Goal: Navigation & Orientation: Find specific page/section

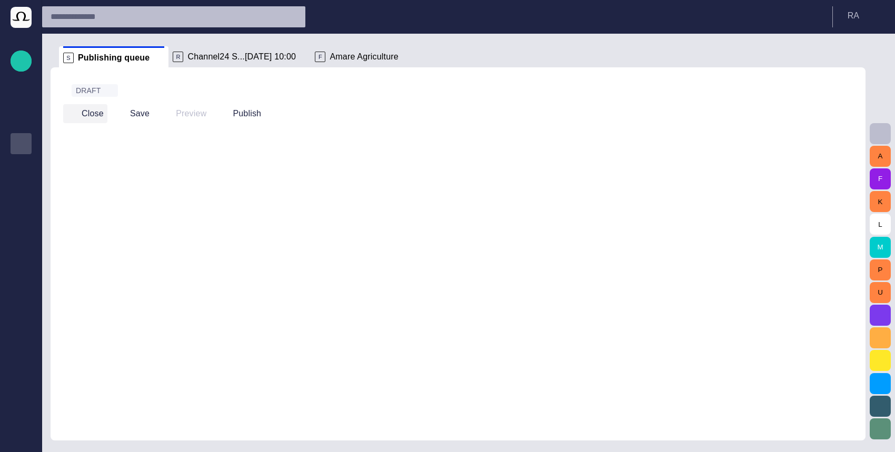
click at [86, 112] on button "Close" at bounding box center [85, 113] width 44 height 19
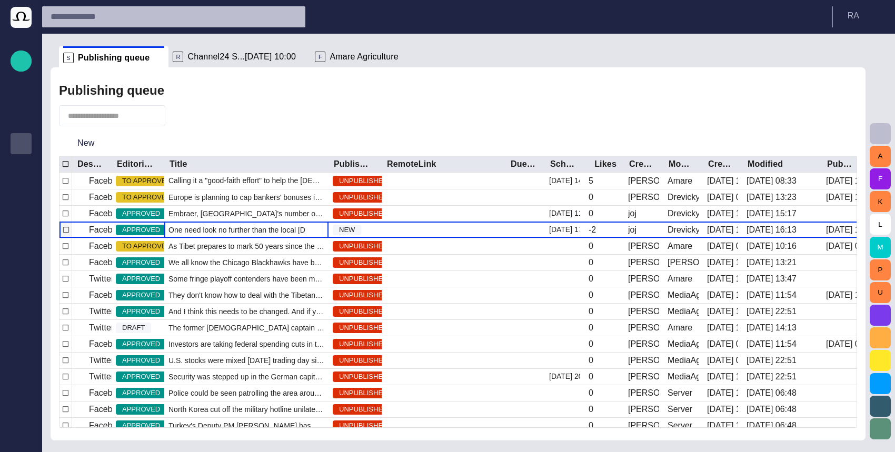
click at [235, 228] on span "One need look no further than the local [DEMOGRAPHIC_DATA] stand to fin" at bounding box center [247, 230] width 156 height 11
drag, startPoint x: 586, startPoint y: 165, endPoint x: 701, endPoint y: 165, distance: 114.8
click at [701, 165] on div at bounding box center [699, 164] width 5 height 16
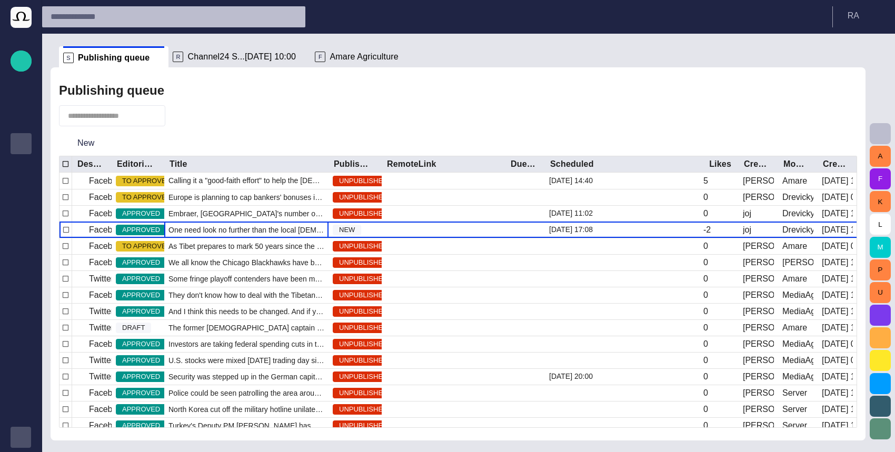
click at [14, 431] on div "button" at bounding box center [21, 437] width 21 height 21
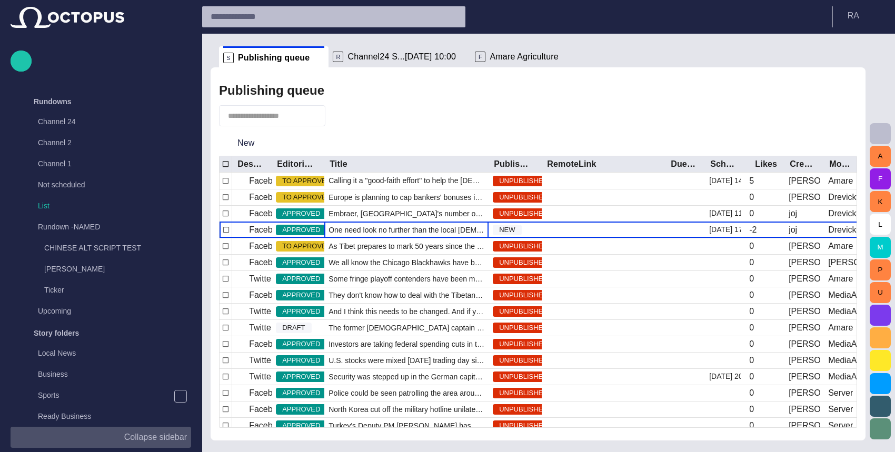
click at [19, 437] on button "Collapse sidebar" at bounding box center [101, 437] width 181 height 21
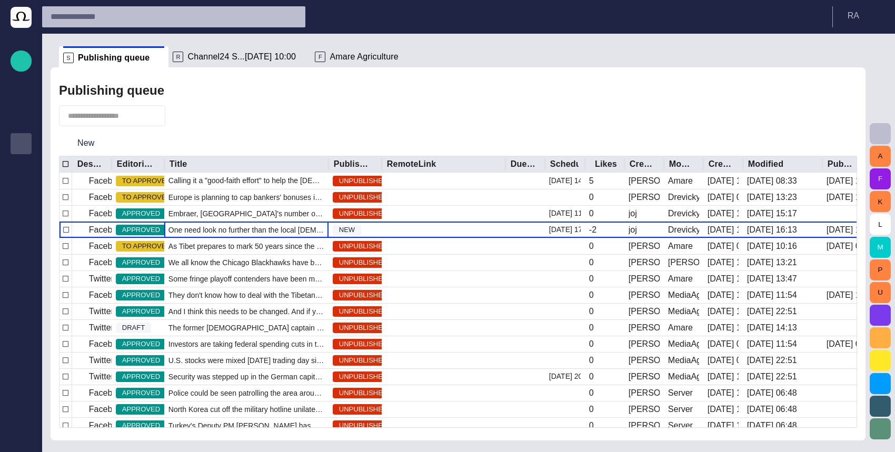
drag, startPoint x: 587, startPoint y: 162, endPoint x: 701, endPoint y: 166, distance: 113.8
click at [588, 166] on div at bounding box center [584, 164] width 5 height 16
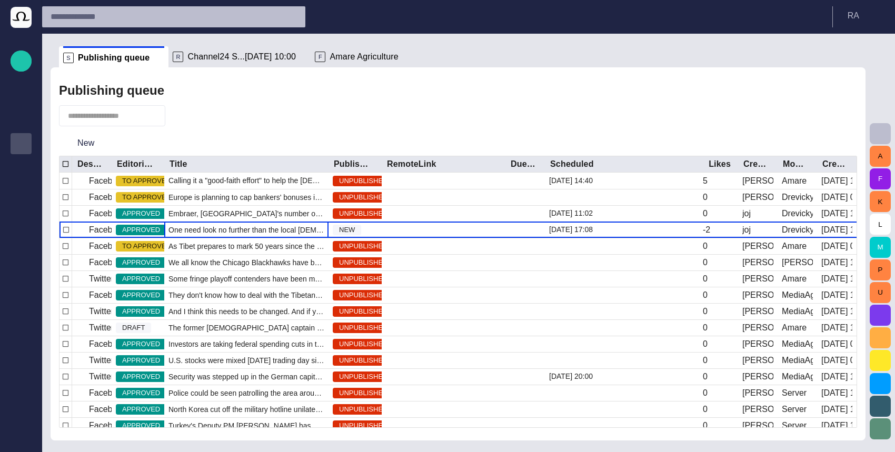
click at [544, 138] on div "New" at bounding box center [458, 143] width 798 height 25
click at [6, 437] on div "Story Rundown Rundowns Story folders Publishing queue Publishing queue KKK Medi…" at bounding box center [21, 226] width 42 height 452
click at [7, 437] on div "Story Rundown Rundowns Story folders Publishing queue Publishing queue KKK Medi…" at bounding box center [21, 226] width 42 height 452
click at [12, 436] on div "button" at bounding box center [21, 437] width 21 height 21
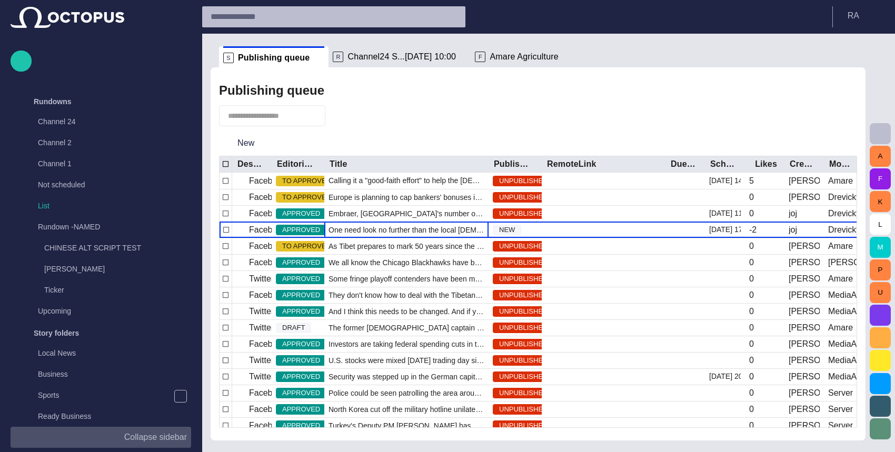
click at [13, 436] on button "Collapse sidebar" at bounding box center [101, 437] width 181 height 21
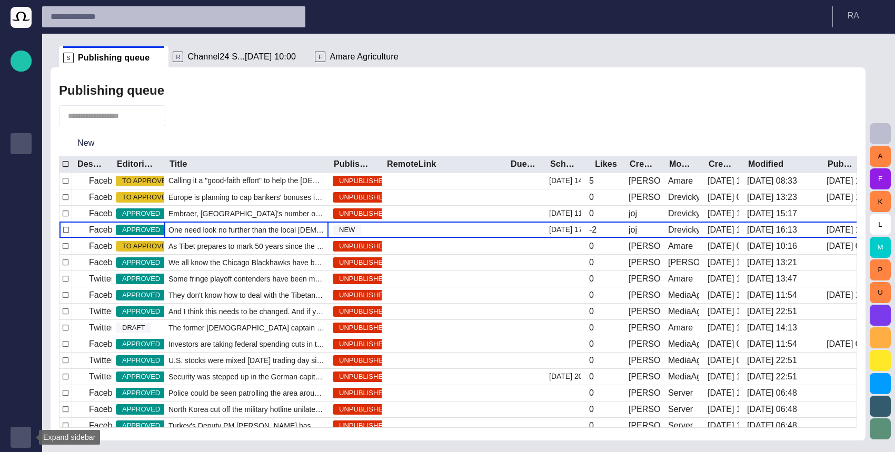
click at [13, 436] on div "button" at bounding box center [21, 437] width 21 height 21
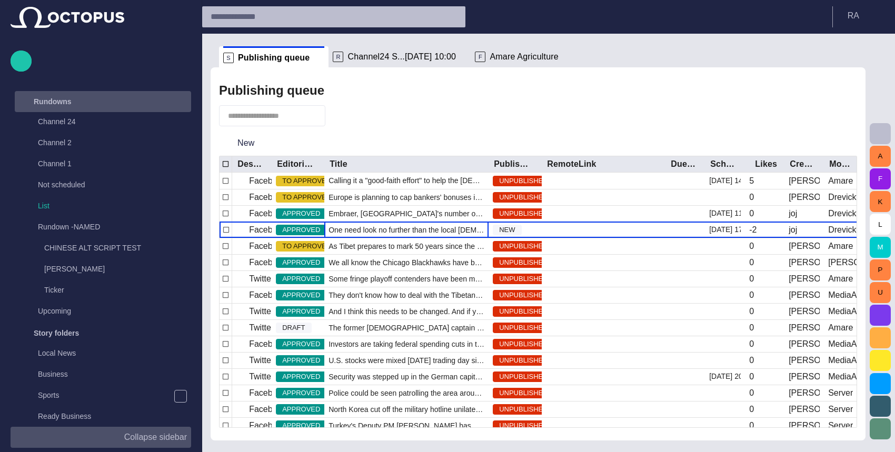
click at [96, 100] on div "Rundowns" at bounding box center [93, 101] width 153 height 17
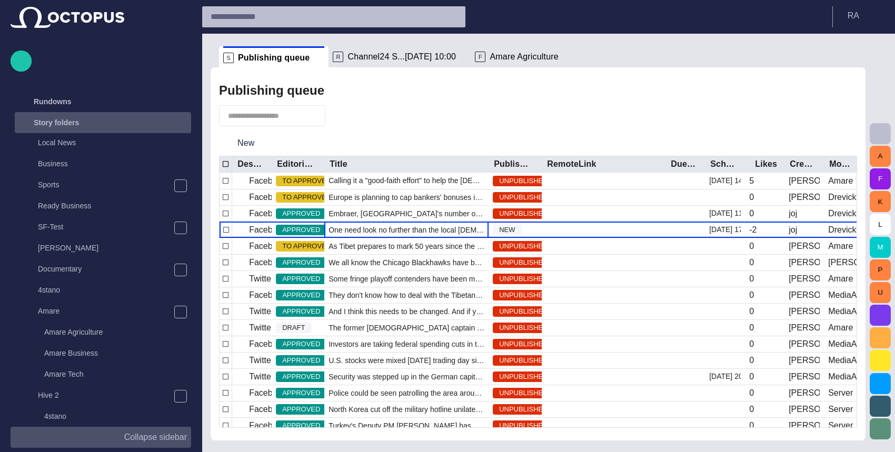
click at [123, 122] on div "Story folders" at bounding box center [93, 122] width 153 height 17
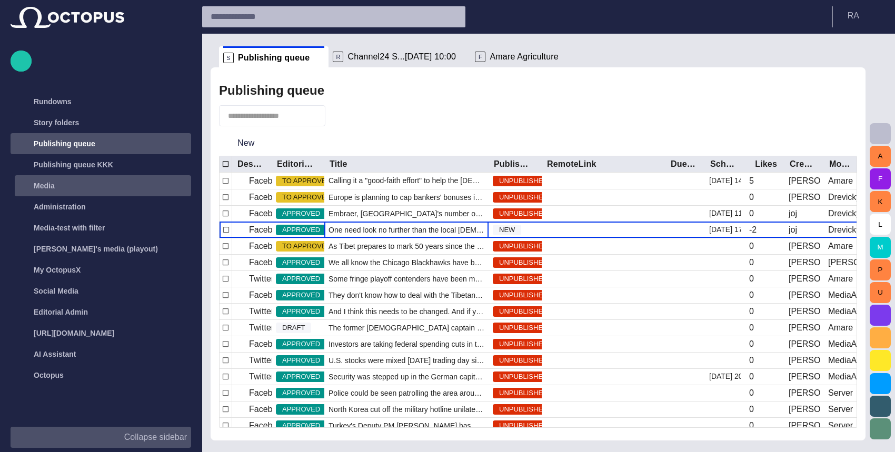
click at [111, 190] on div "Media" at bounding box center [104, 185] width 174 height 17
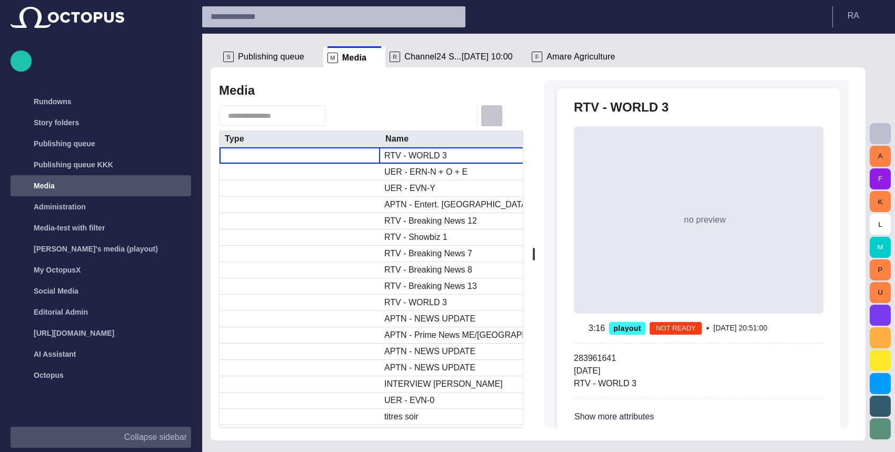
click at [495, 118] on span "button" at bounding box center [491, 116] width 13 height 13
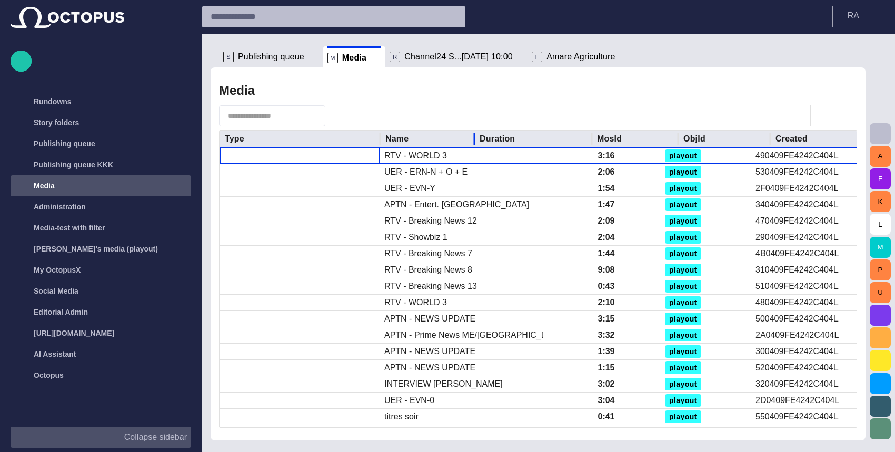
drag, startPoint x: 551, startPoint y: 137, endPoint x: 481, endPoint y: 144, distance: 70.8
click at [477, 144] on div at bounding box center [474, 139] width 5 height 16
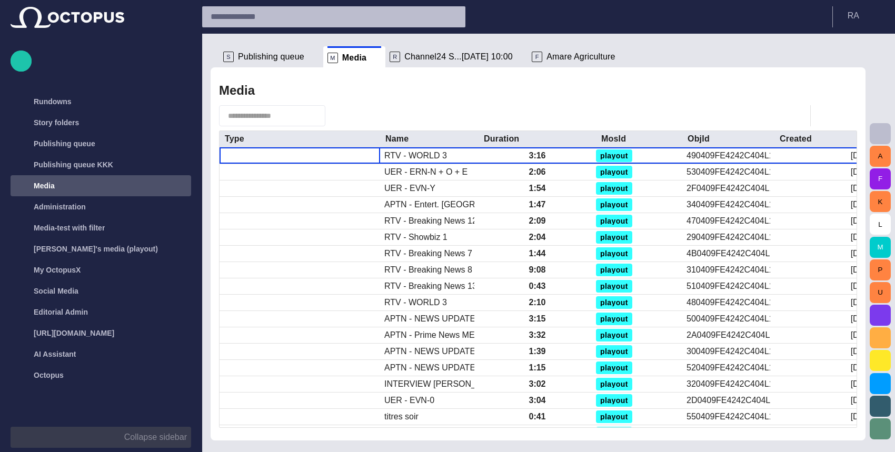
click at [153, 439] on p "Collapse sidebar" at bounding box center [155, 437] width 63 height 13
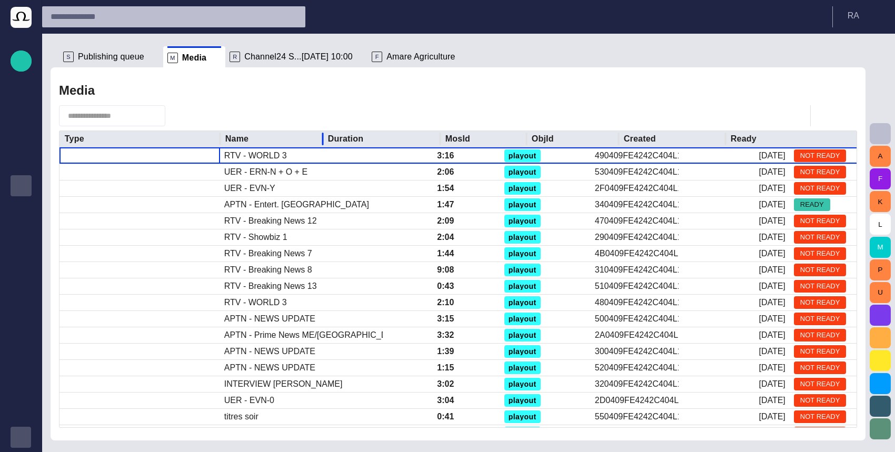
drag, startPoint x: 387, startPoint y: 138, endPoint x: 322, endPoint y: 144, distance: 65.0
click at [322, 143] on div at bounding box center [322, 139] width 5 height 16
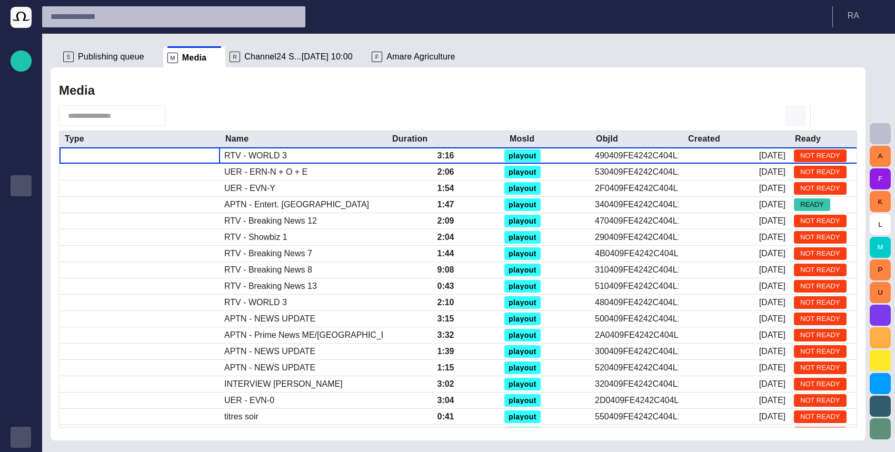
click at [797, 114] on span "button" at bounding box center [795, 116] width 13 height 13
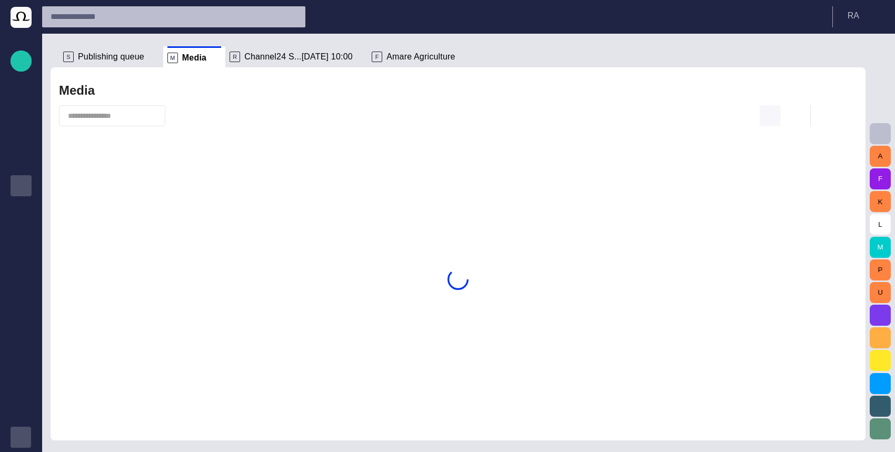
click at [770, 115] on span "button" at bounding box center [770, 116] width 13 height 13
